Goal: Task Accomplishment & Management: Complete application form

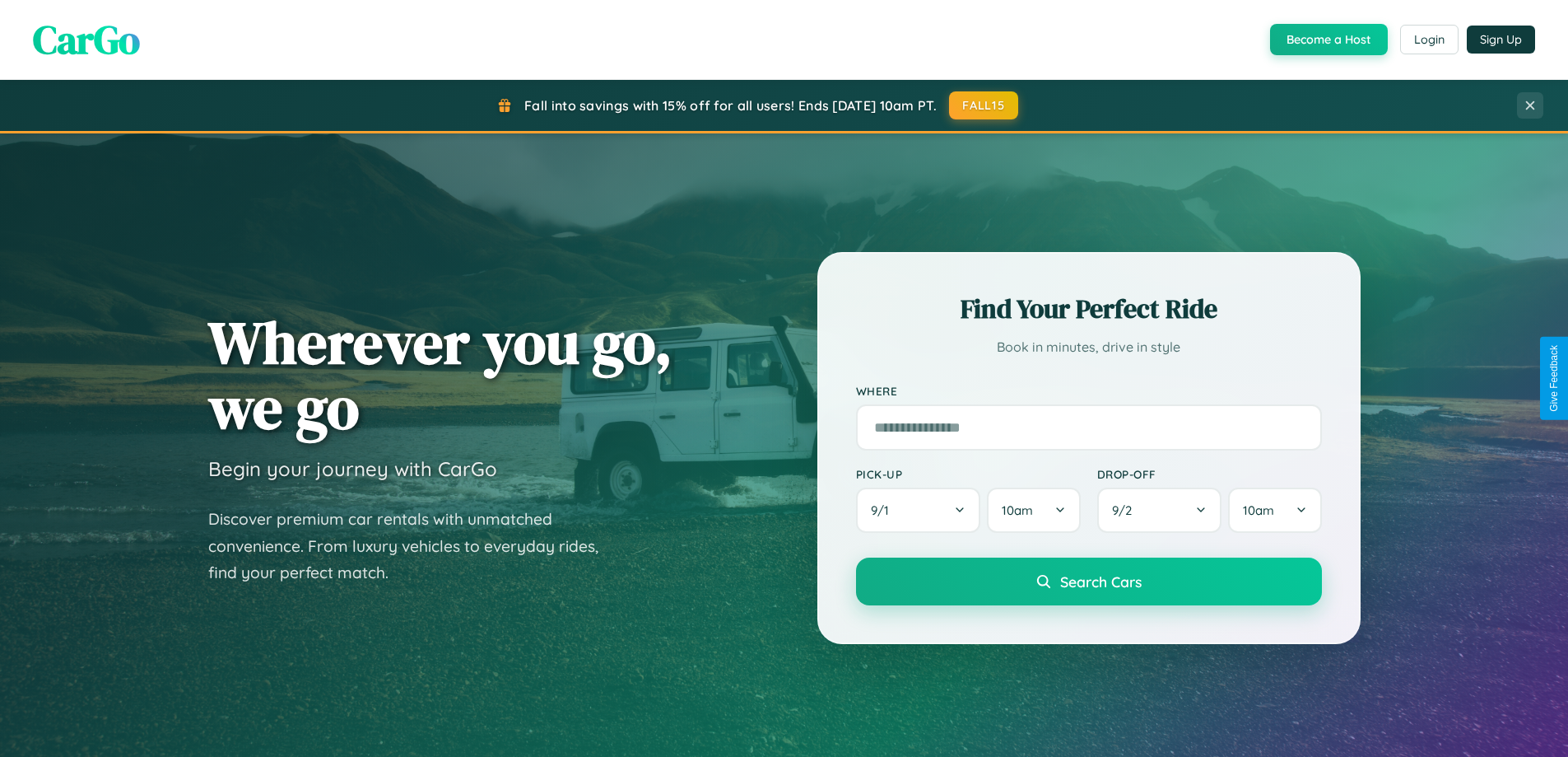
scroll to position [3169, 0]
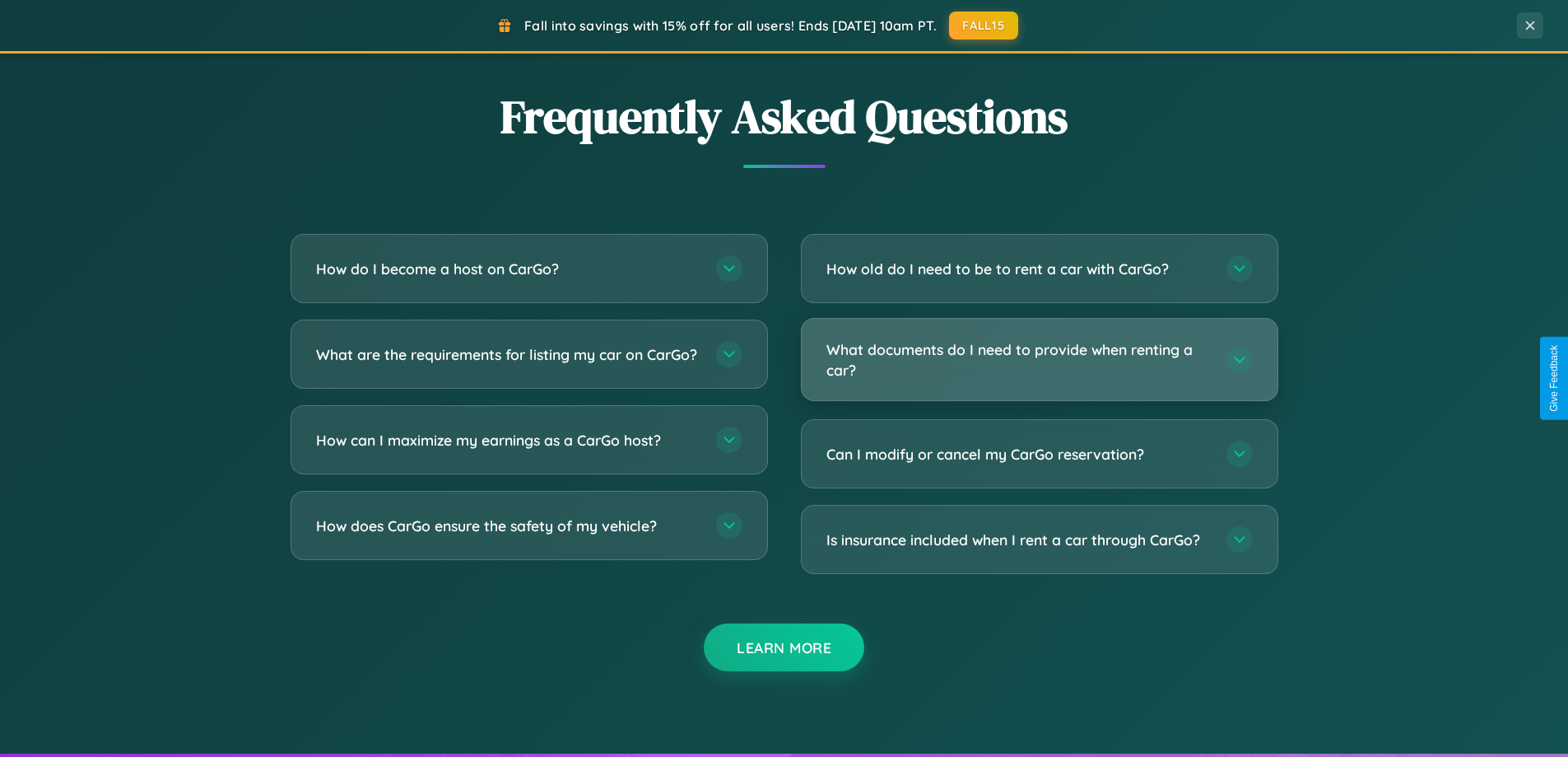
click at [1039, 360] on h3 "What documents do I need to provide when renting a car?" at bounding box center [1018, 360] width 383 height 41
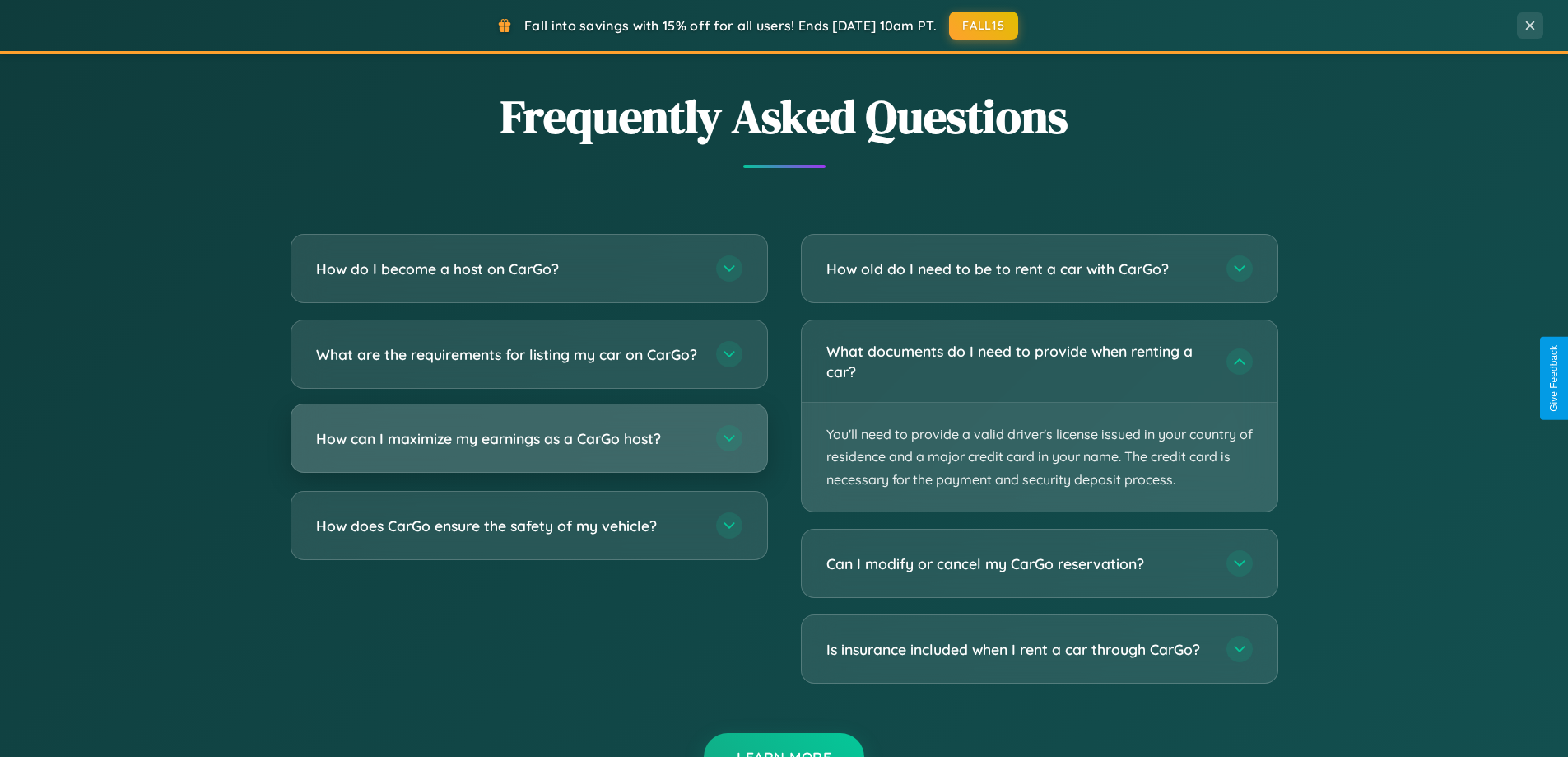
click at [529, 449] on h3 "How can I maximize my earnings as a CarGo host?" at bounding box center [507, 438] width 383 height 20
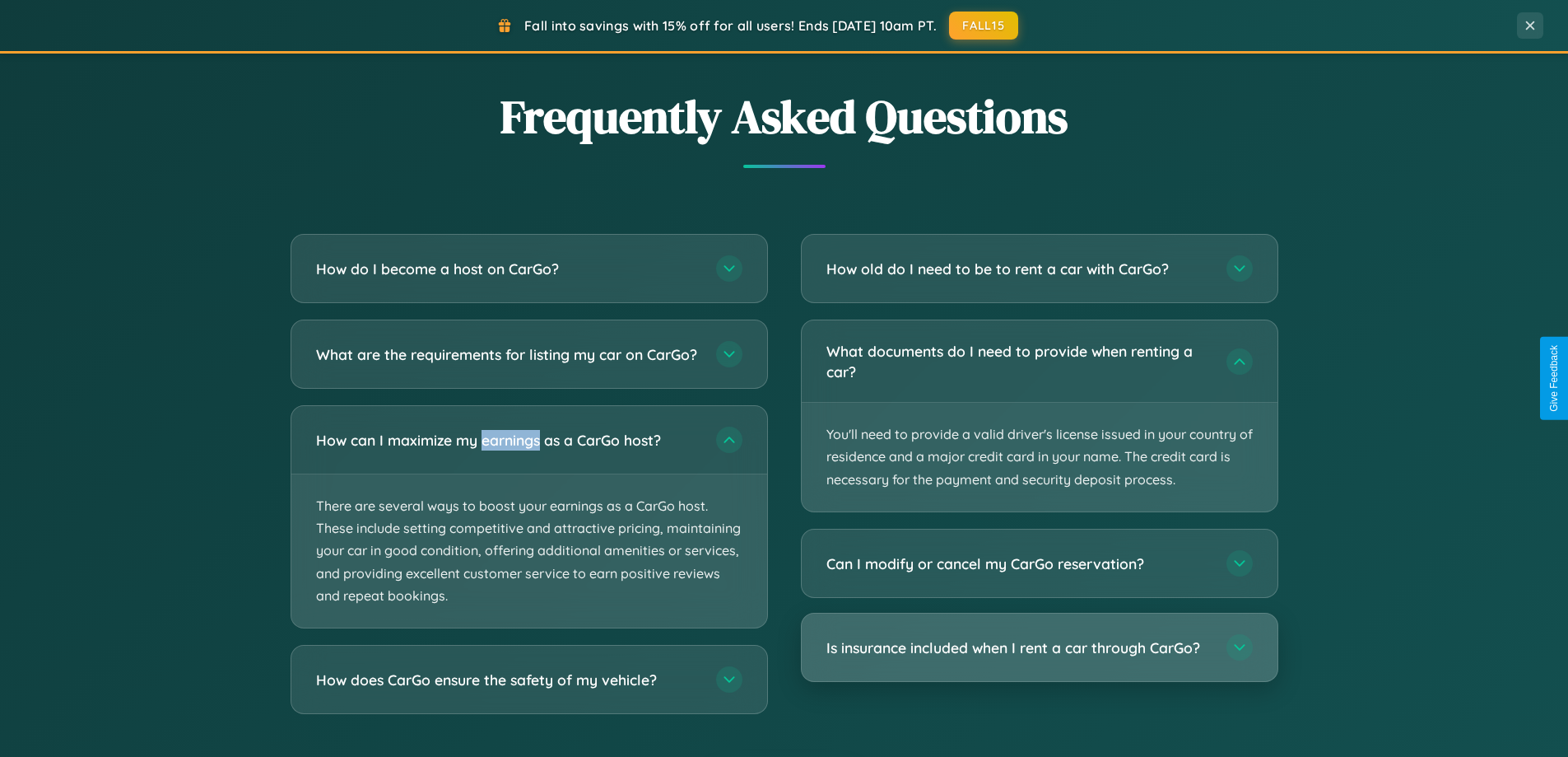
click at [1039, 648] on h3 "Is insurance included when I rent a car through CarGo?" at bounding box center [1018, 648] width 383 height 20
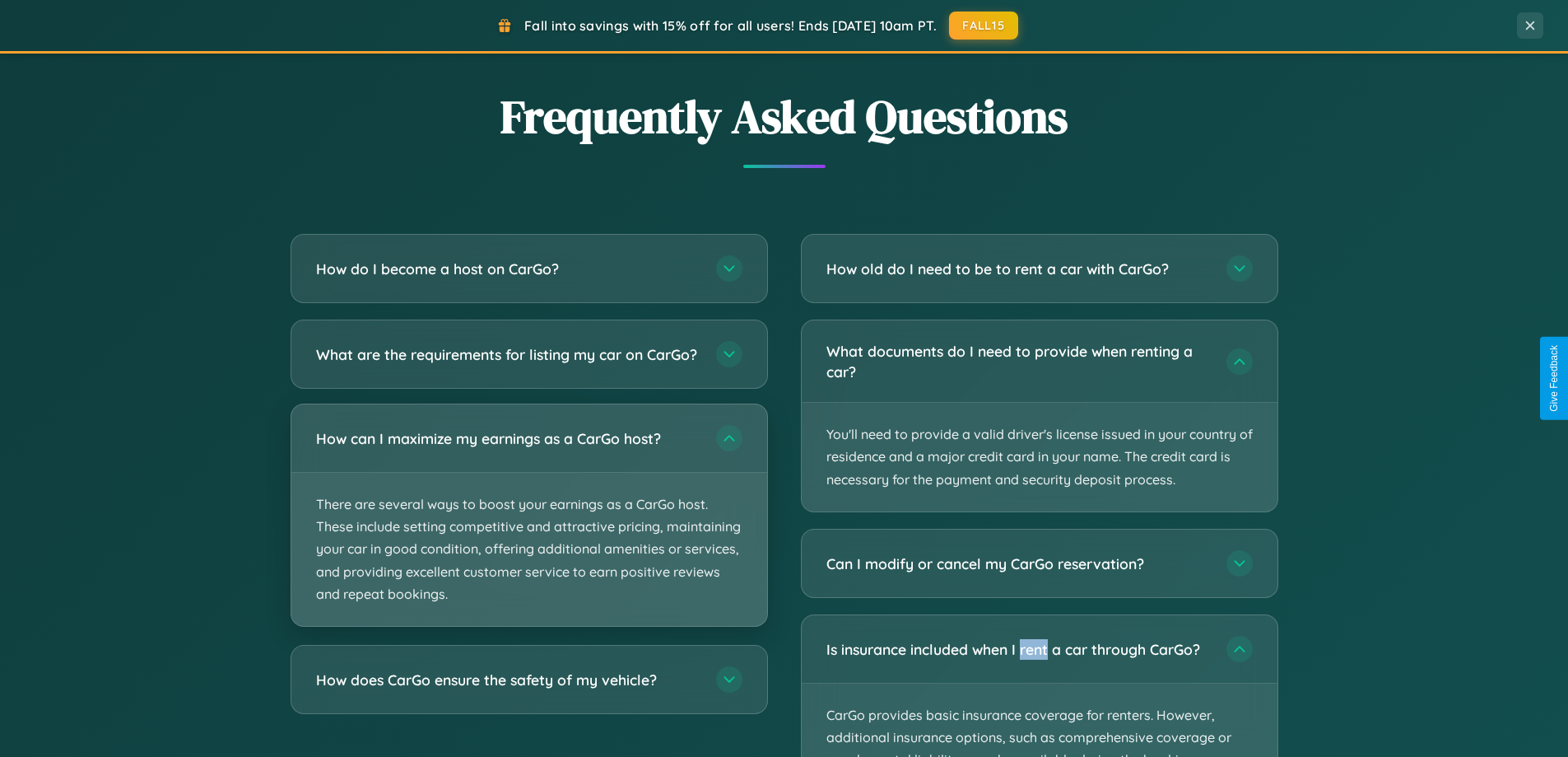
click at [529, 530] on p "There are several ways to boost your earnings as a CarGo host. These include se…" at bounding box center [529, 549] width 476 height 153
click at [529, 529] on p "There are several ways to boost your earnings as a CarGo host. These include se…" at bounding box center [529, 549] width 476 height 153
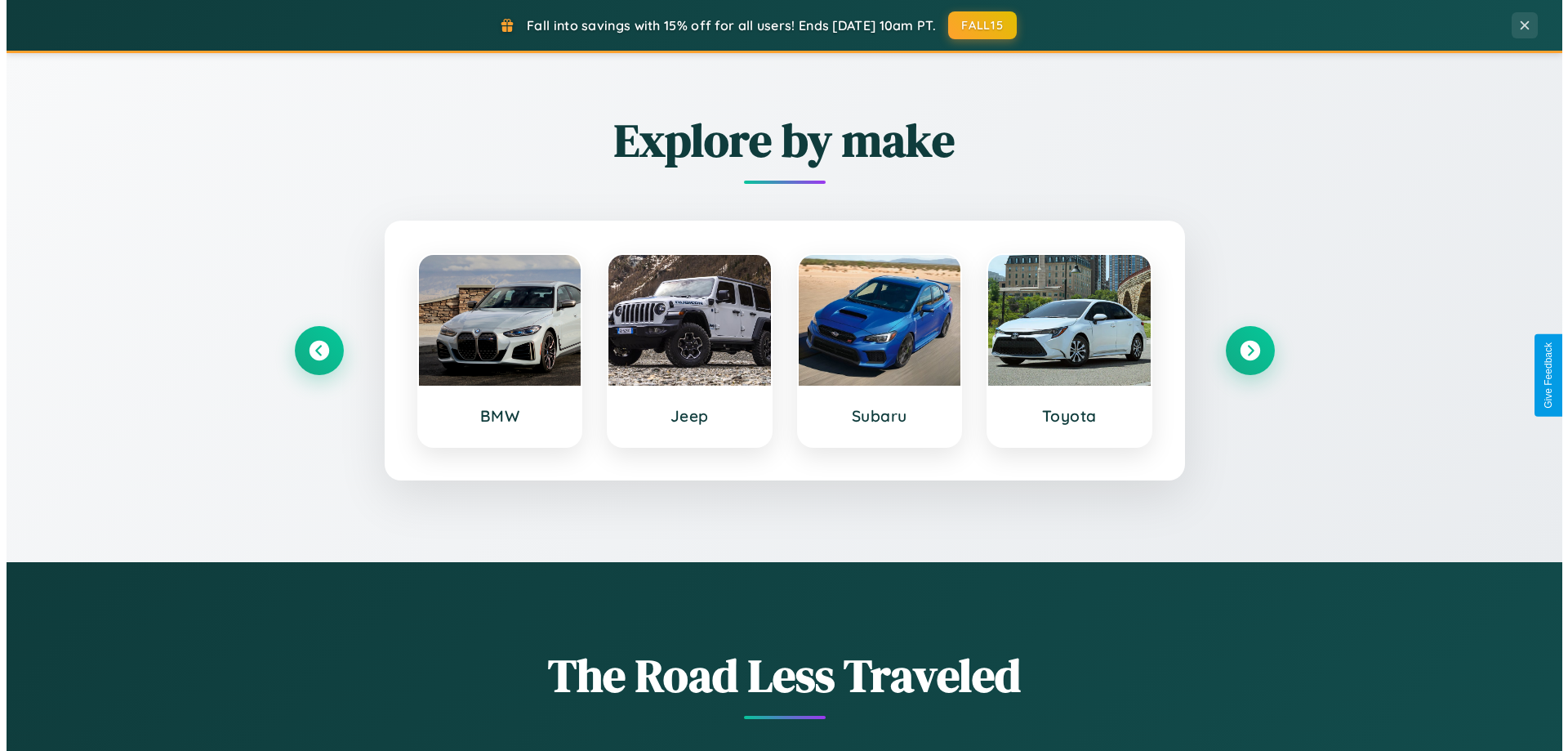
scroll to position [0, 0]
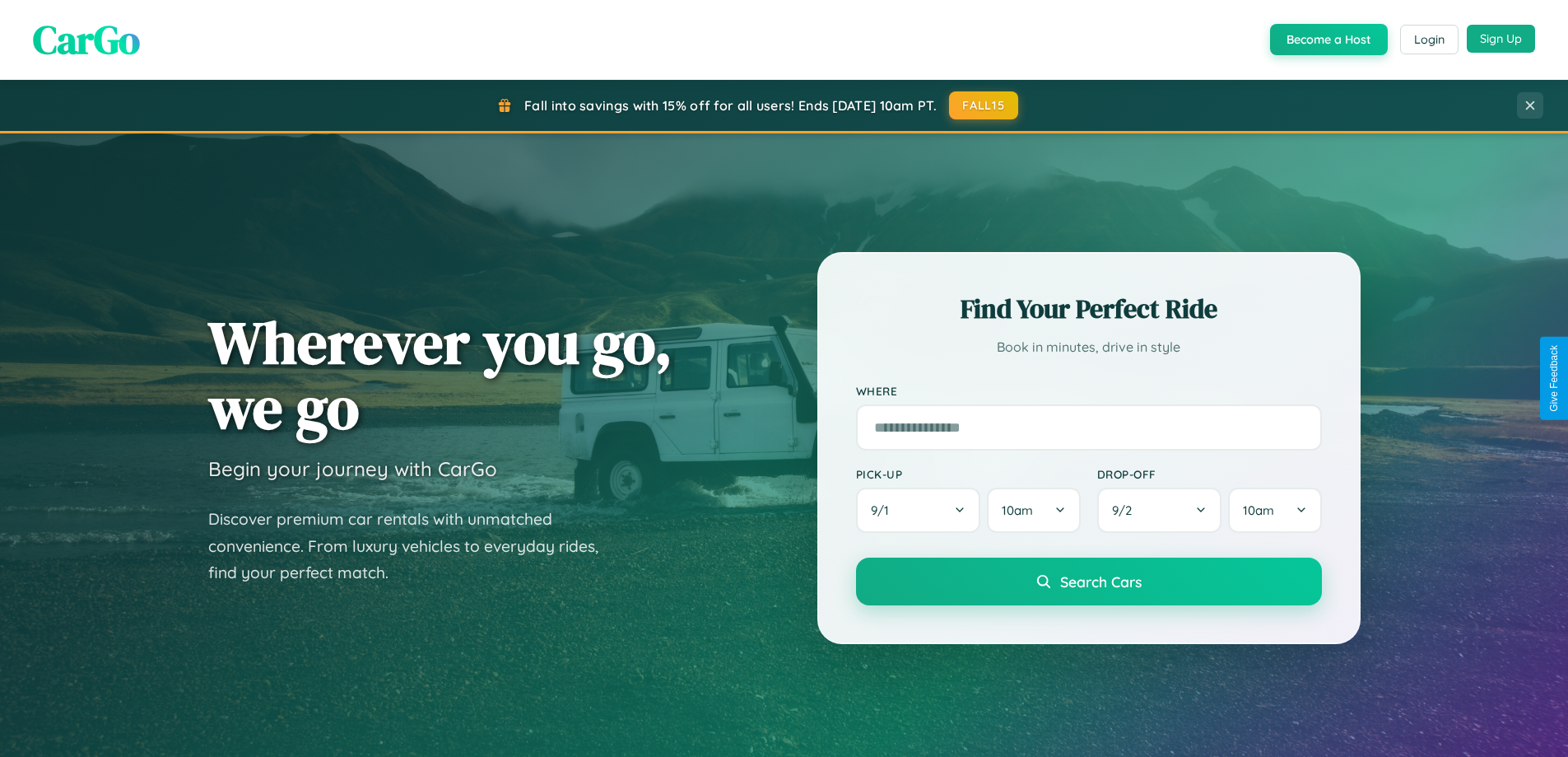
click at [1501, 39] on button "Sign Up" at bounding box center [1501, 39] width 68 height 28
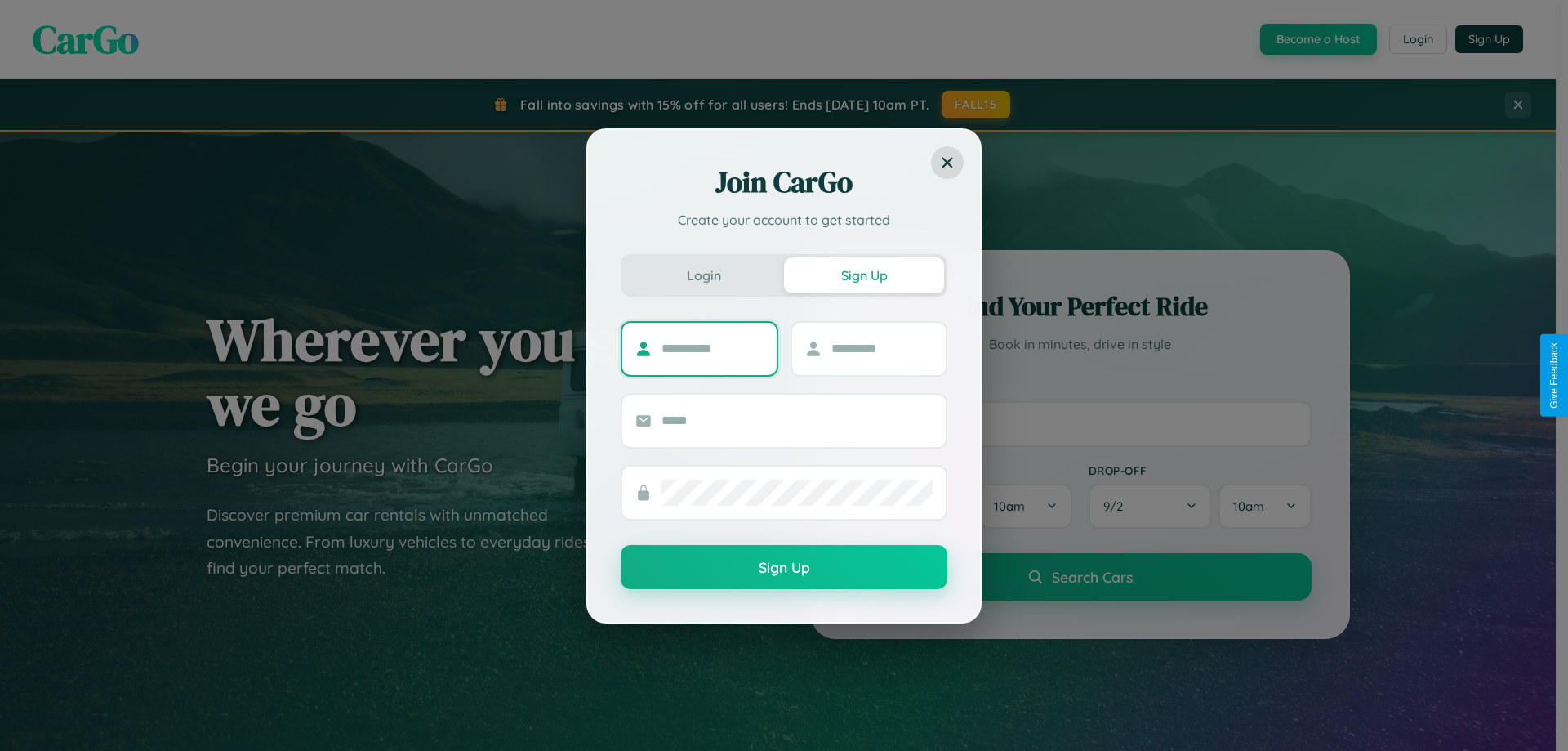
click at [712, 348] on input "text" at bounding box center [712, 348] width 102 height 27
type input "****"
click at [881, 348] on input "text" at bounding box center [882, 348] width 102 height 27
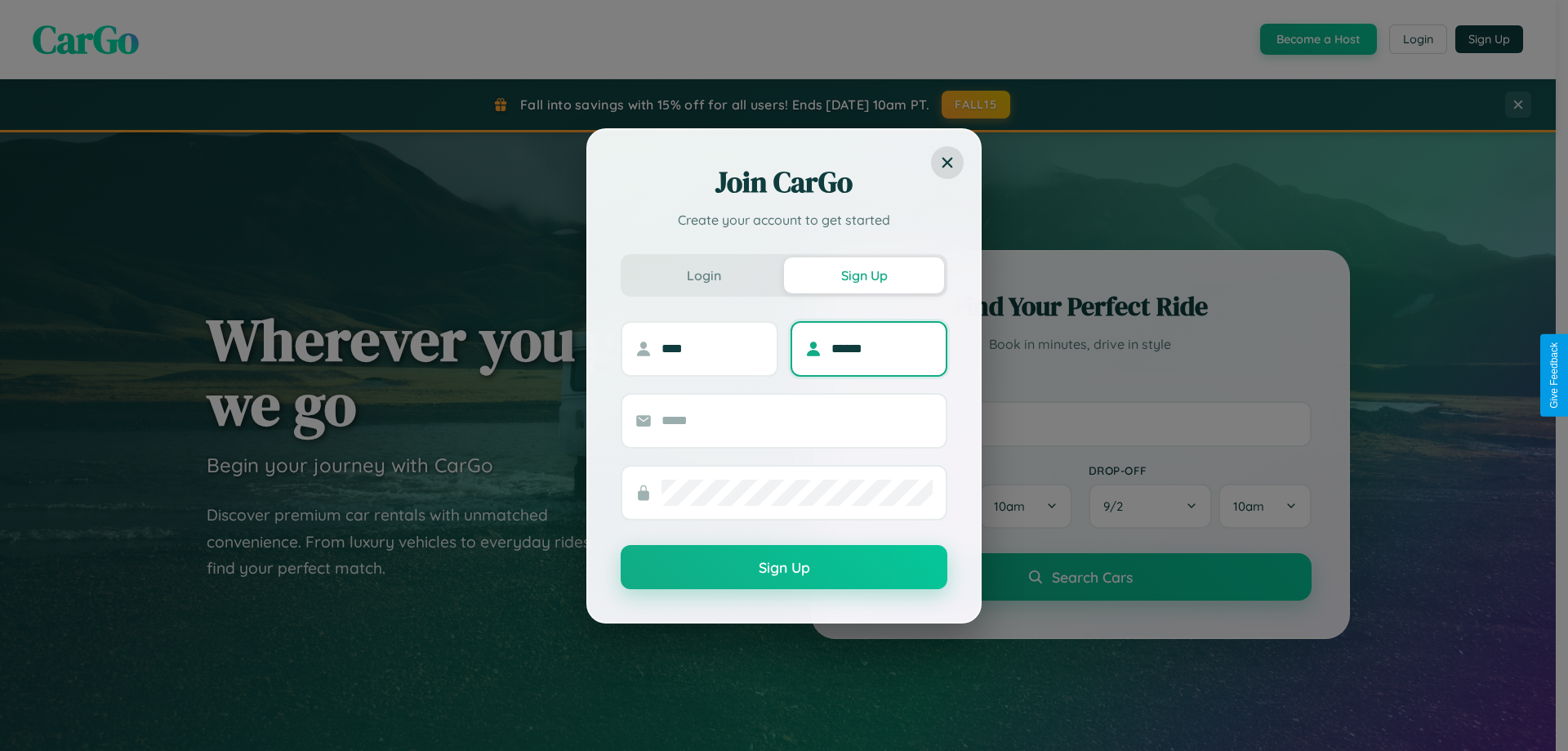
type input "******"
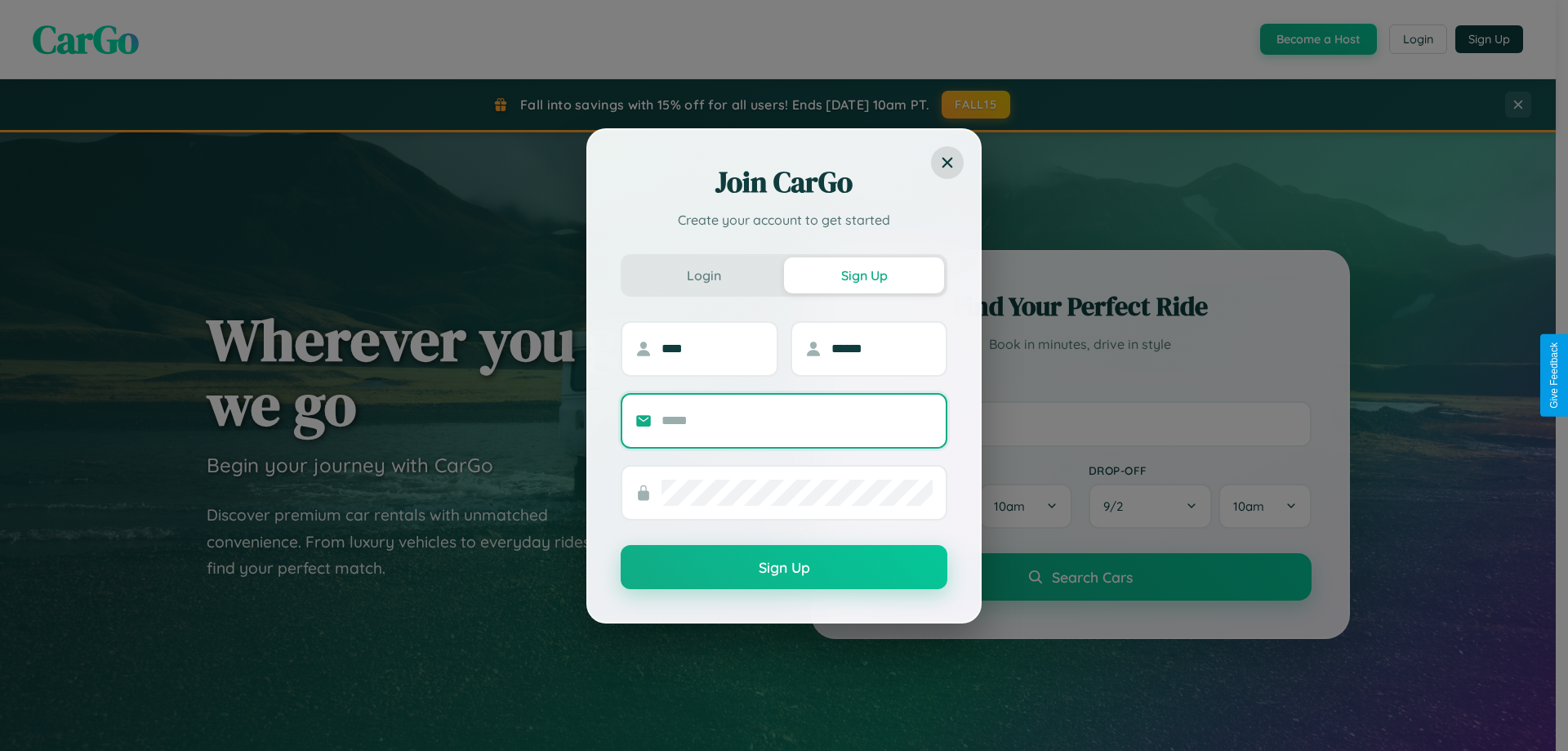
click at [797, 420] on input "text" at bounding box center [797, 421] width 271 height 27
type input "**********"
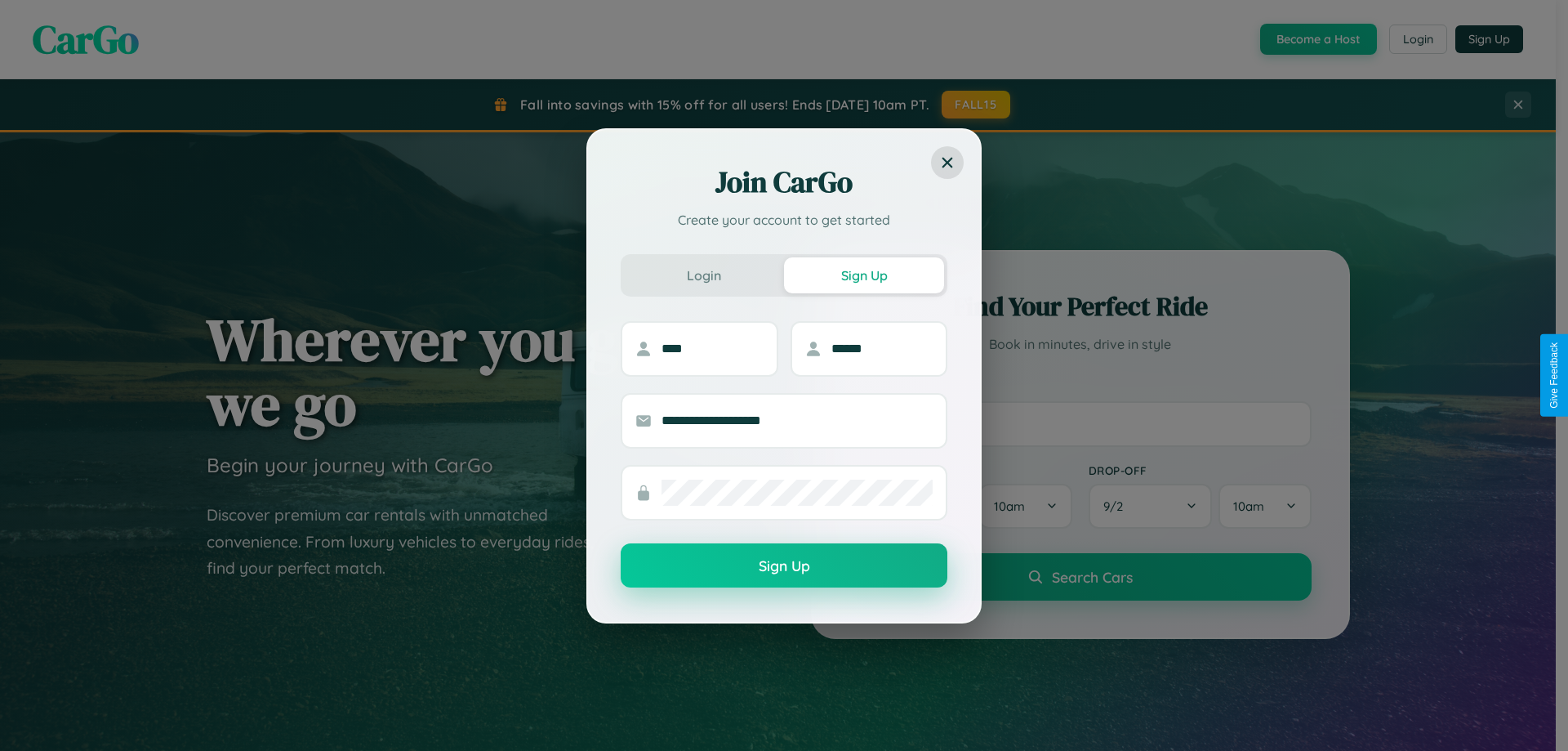
click at [784, 566] on button "Sign Up" at bounding box center [784, 566] width 326 height 44
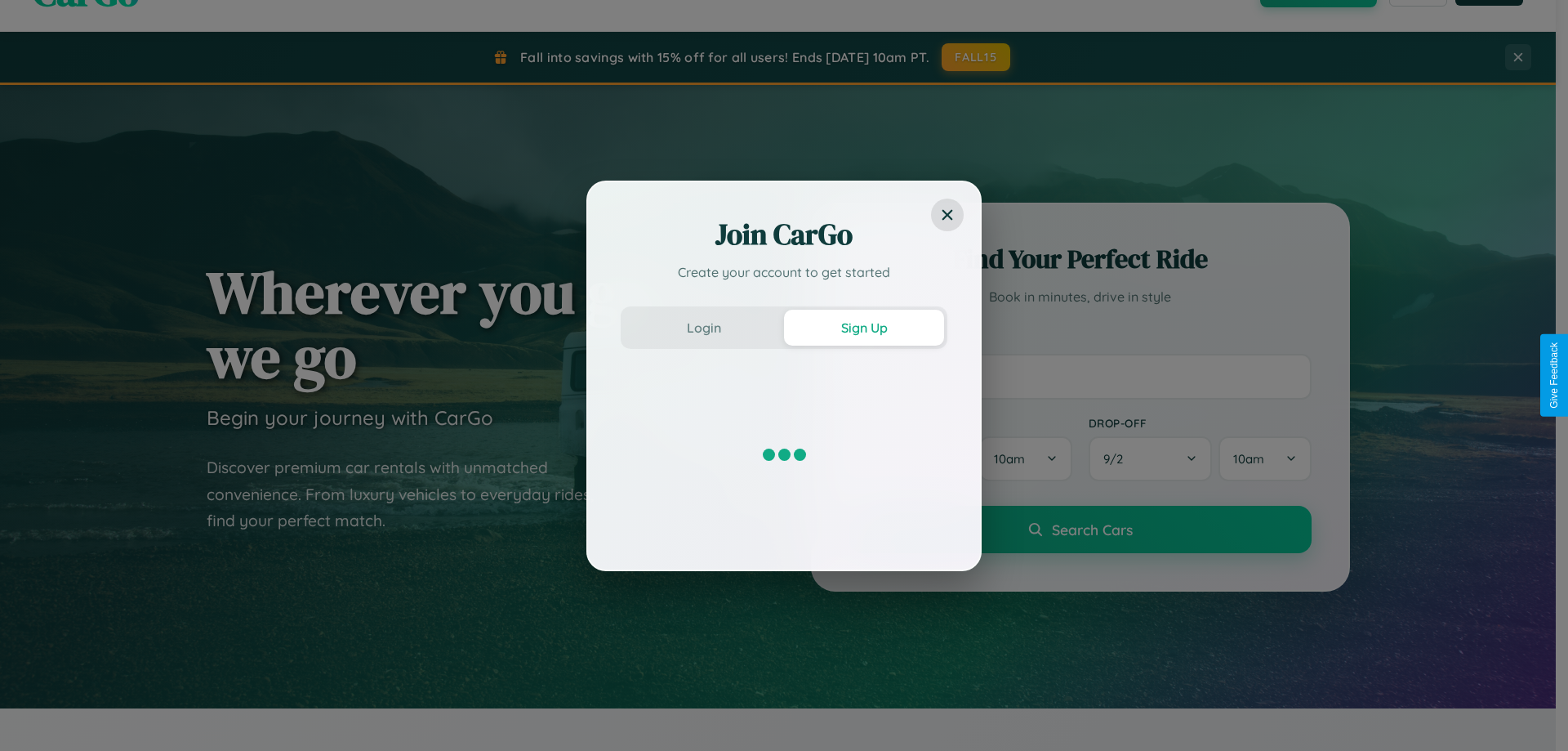
scroll to position [49, 0]
click at [1080, 375] on div "Join CarGo Create your account to get started Login Sign Up" at bounding box center [784, 375] width 1568 height 751
